Goal: Navigation & Orientation: Understand site structure

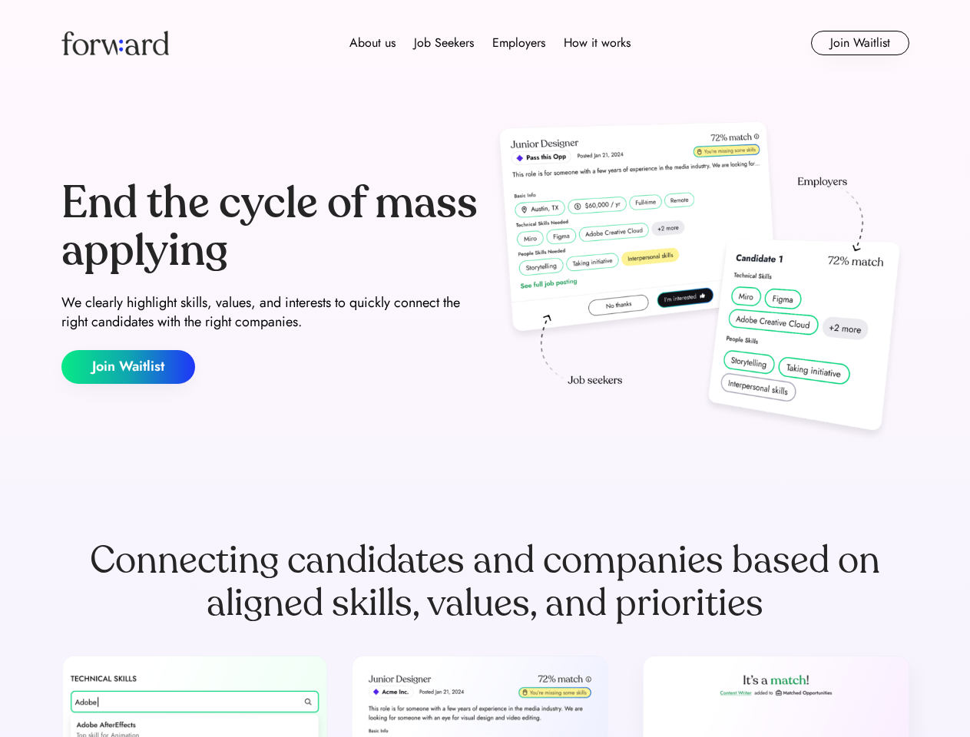
click at [484, 368] on div "End the cycle of mass applying We clearly highlight skills, values, and interes…" at bounding box center [485, 282] width 848 height 330
click at [485, 43] on div "About us Job Seekers Employers How it works" at bounding box center [489, 43] width 605 height 18
click at [115, 43] on img at bounding box center [114, 43] width 107 height 25
click at [490, 43] on div "About us Job Seekers Employers How it works" at bounding box center [489, 43] width 605 height 18
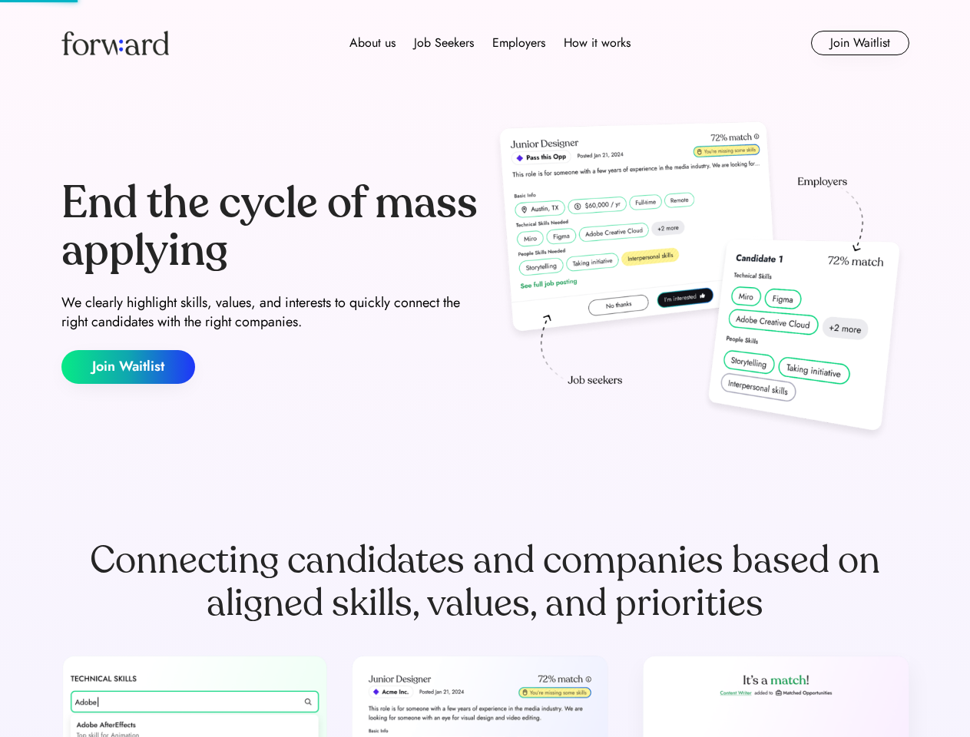
click at [372, 43] on div "About us" at bounding box center [372, 43] width 46 height 18
click at [444, 43] on div "Job Seekers" at bounding box center [444, 43] width 60 height 18
click at [518, 43] on div "Employers" at bounding box center [518, 43] width 53 height 18
click at [596, 43] on div "How it works" at bounding box center [596, 43] width 67 height 18
click at [859, 43] on button "Join Waitlist" at bounding box center [860, 43] width 98 height 25
